Goal: Navigation & Orientation: Understand site structure

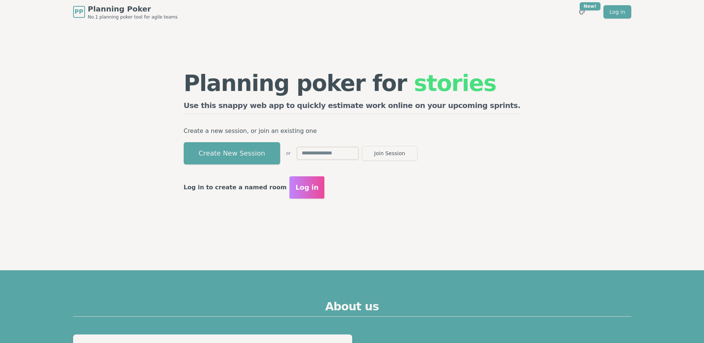
drag, startPoint x: 133, startPoint y: 249, endPoint x: 92, endPoint y: 264, distance: 43.7
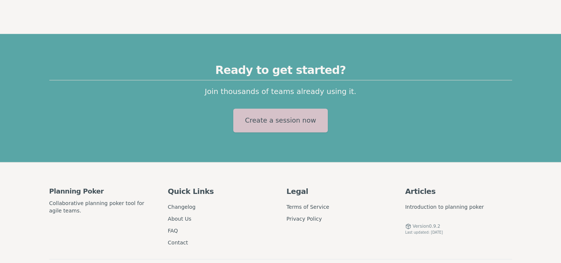
scroll to position [1068, 0]
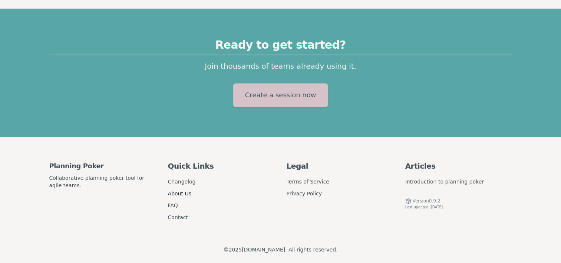
click at [183, 190] on link "About Us" at bounding box center [179, 193] width 23 height 6
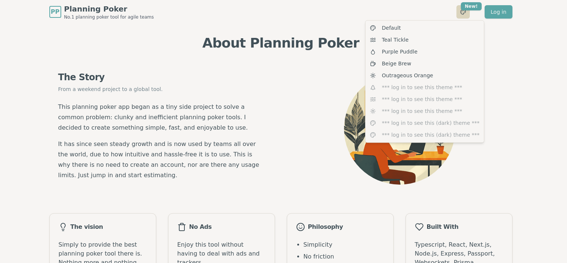
click at [462, 12] on html "PP Planning Poker No.1 planning poker tool for agile teams Toggle theme New! Lo…" at bounding box center [283, 211] width 567 height 422
click at [227, 58] on html "PP Planning Poker No.1 planning poker tool for agile teams Toggle theme New! Lo…" at bounding box center [283, 211] width 567 height 422
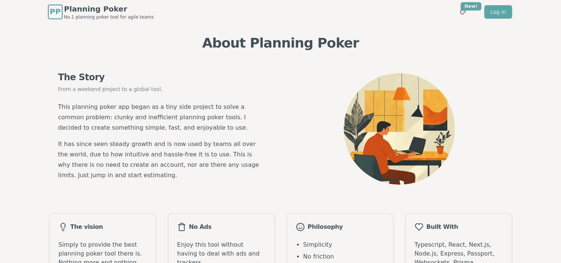
click at [59, 10] on span "PP" at bounding box center [55, 11] width 11 height 11
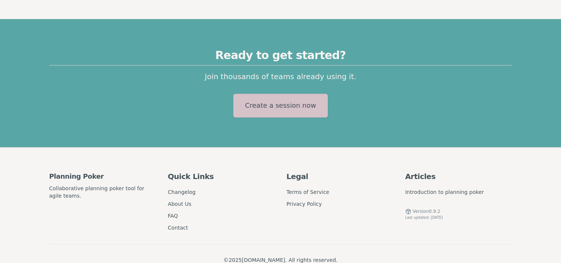
scroll to position [1068, 0]
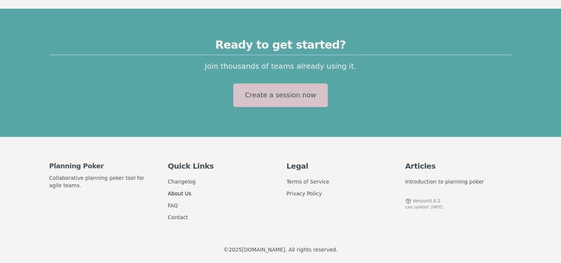
click at [179, 190] on link "About Us" at bounding box center [179, 193] width 23 height 6
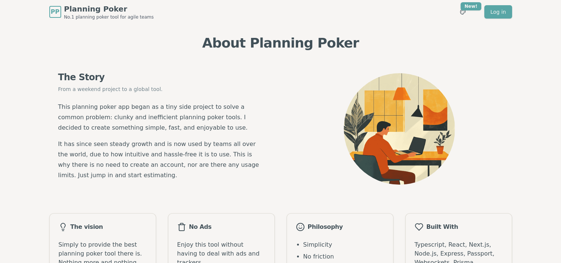
click at [98, 12] on span "Planning Poker" at bounding box center [109, 9] width 90 height 10
